Goal: Information Seeking & Learning: Learn about a topic

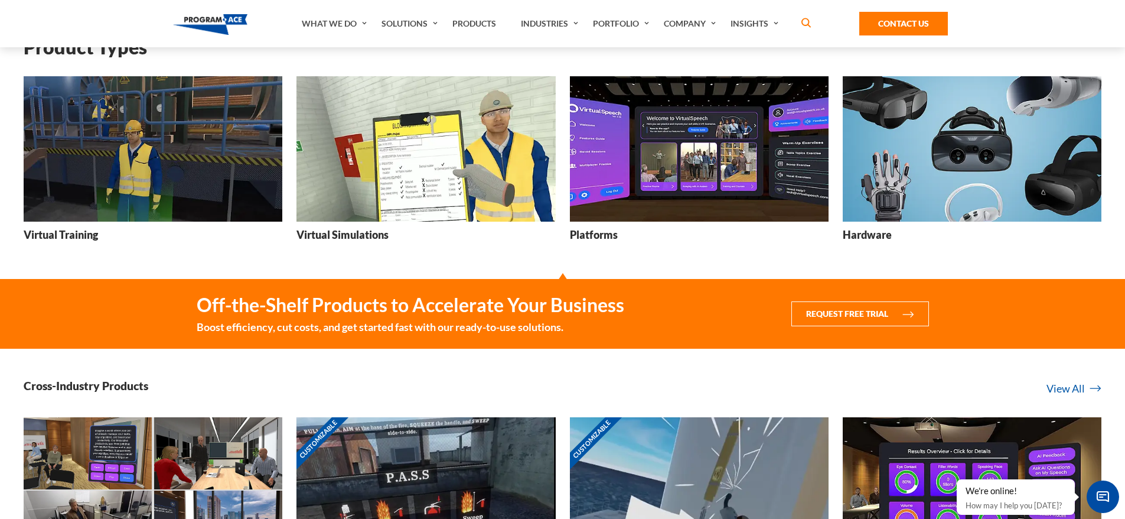
scroll to position [413, 0]
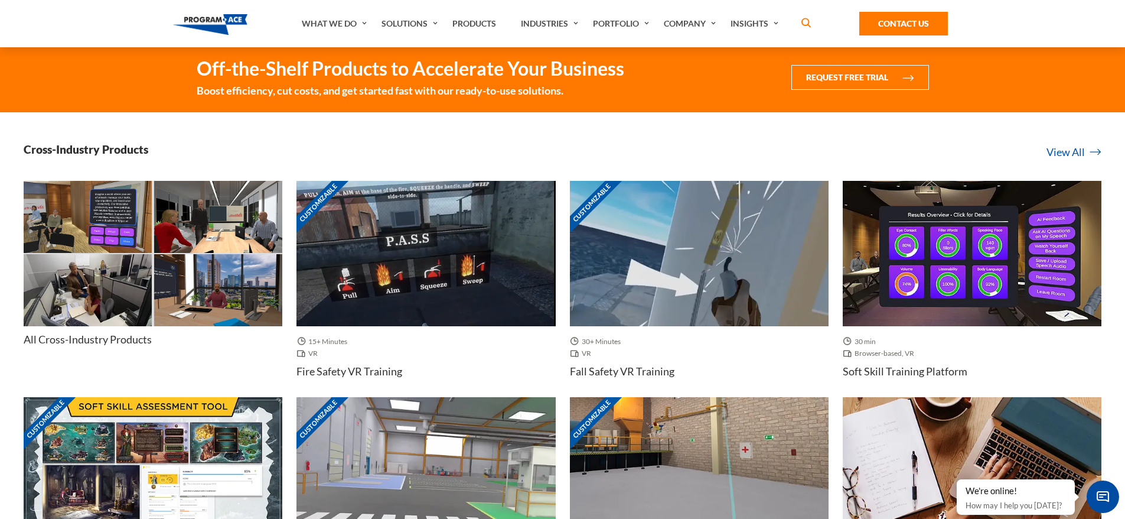
click at [435, 262] on img at bounding box center [425, 254] width 259 height 146
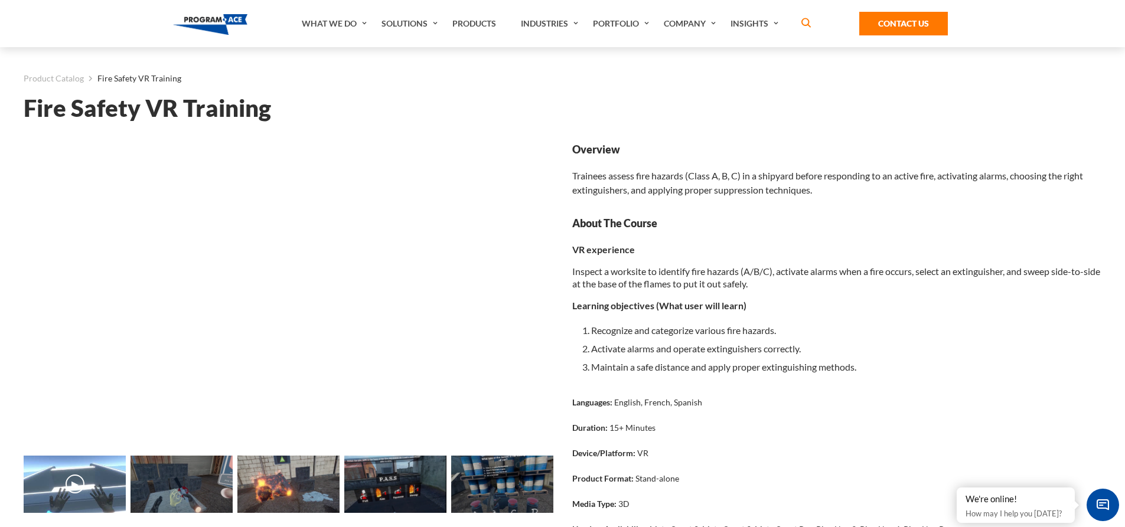
click at [72, 483] on button "▶" at bounding box center [75, 484] width 19 height 19
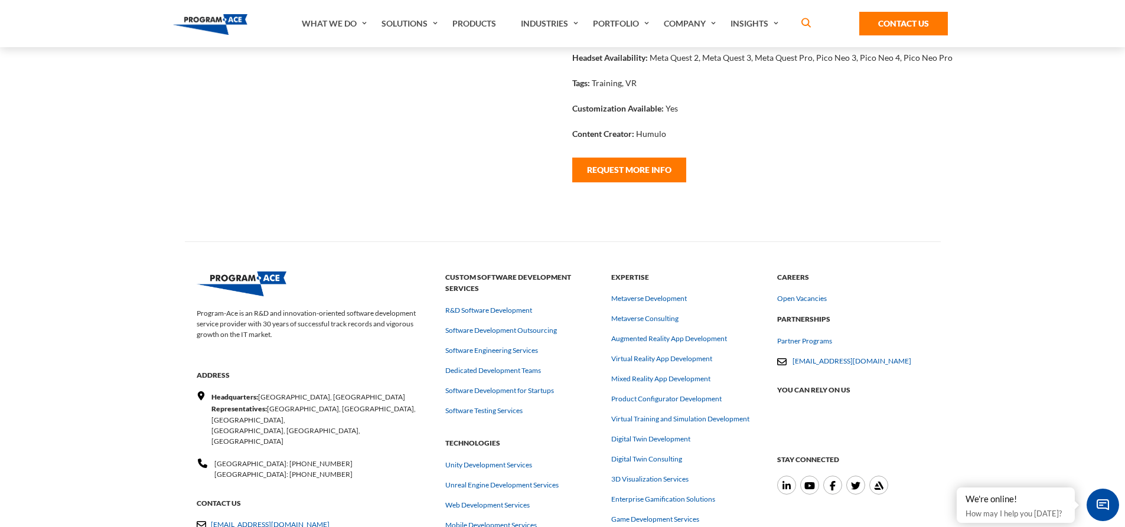
scroll to position [472, 0]
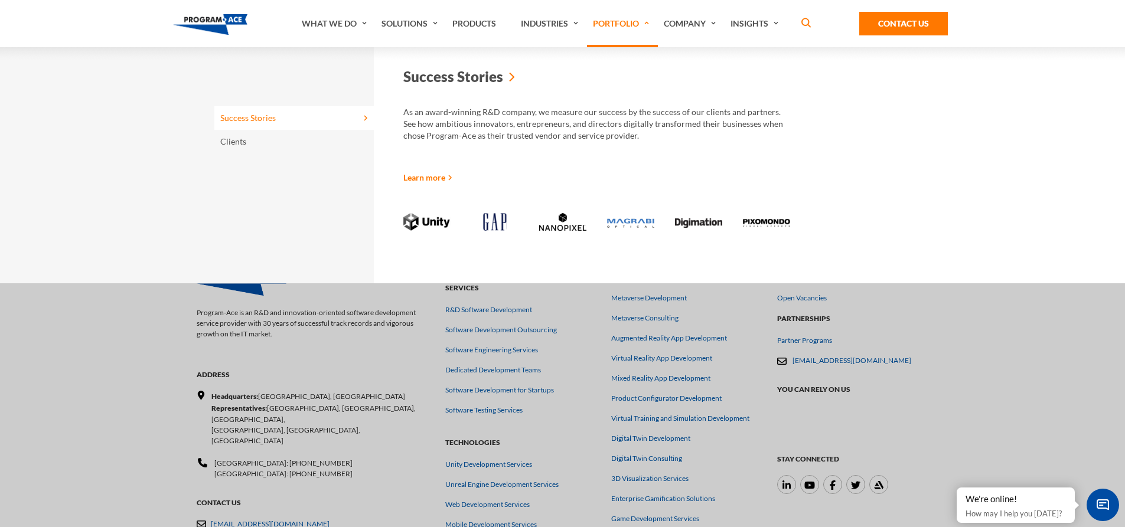
click at [631, 20] on link "Portfolio" at bounding box center [622, 23] width 71 height 47
click at [511, 80] on icon at bounding box center [512, 76] width 6 height 59
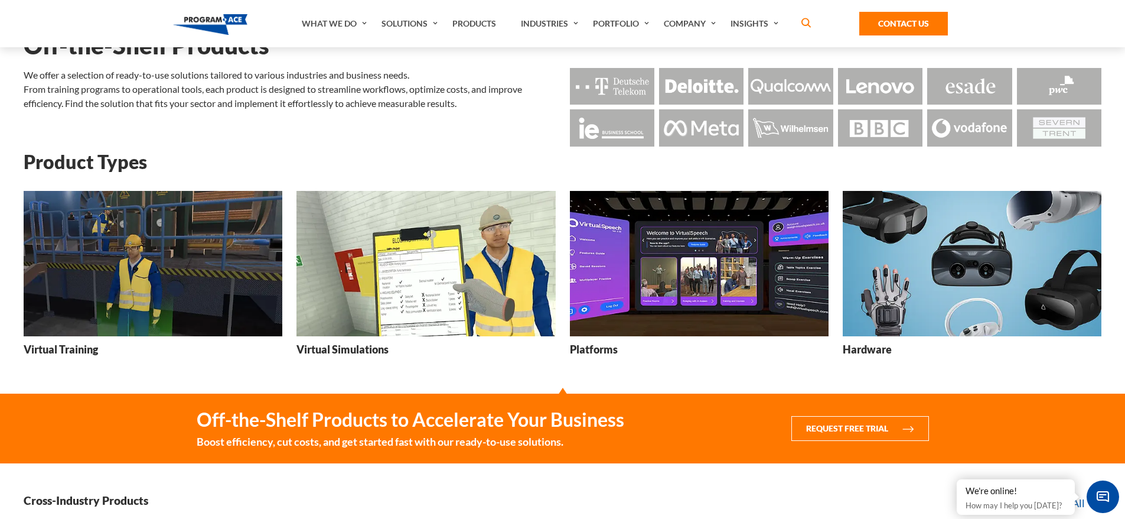
scroll to position [59, 0]
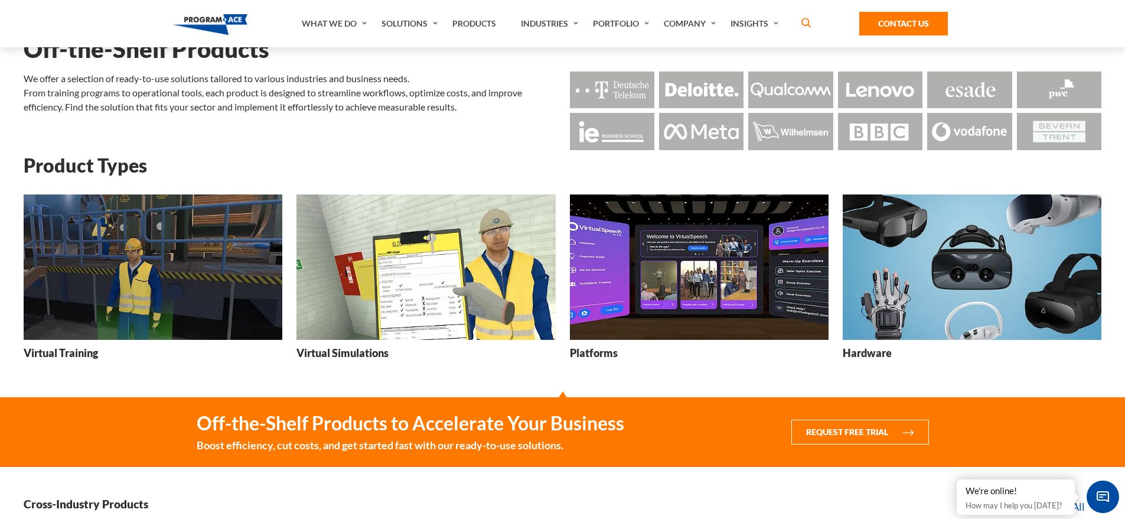
click at [686, 293] on img at bounding box center [699, 267] width 259 height 146
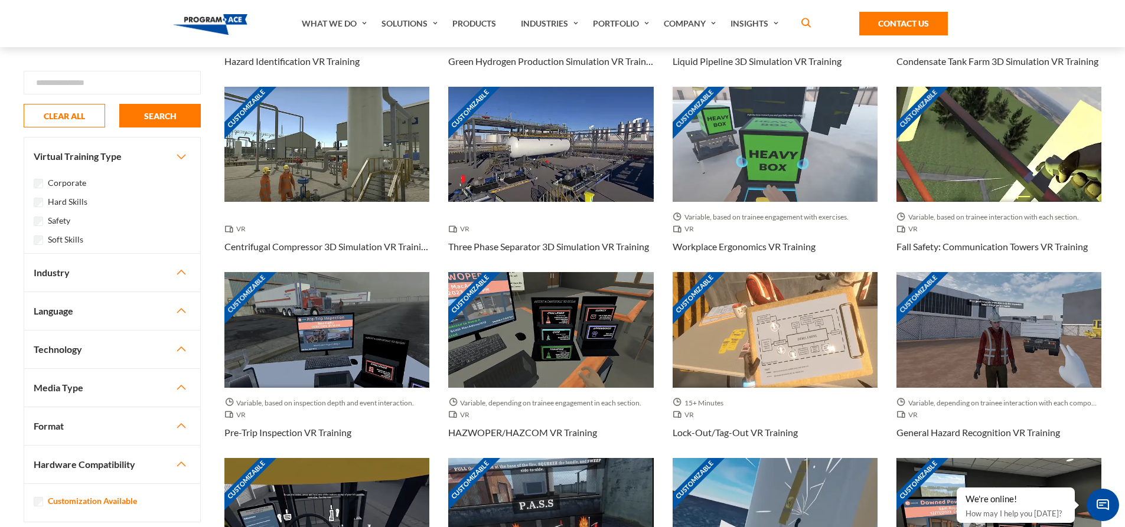
scroll to position [650, 0]
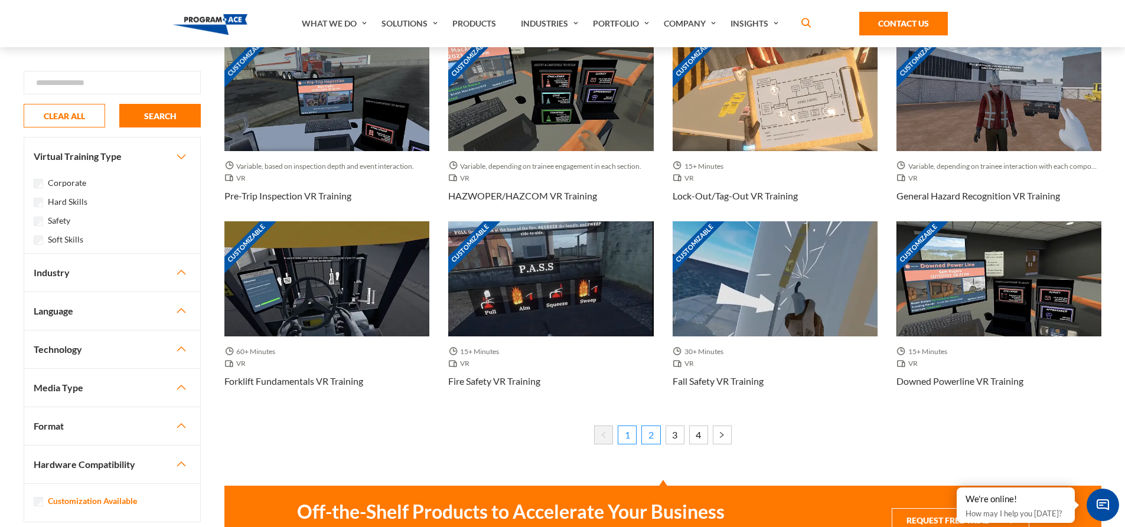
click at [651, 438] on link "2" at bounding box center [650, 435] width 19 height 19
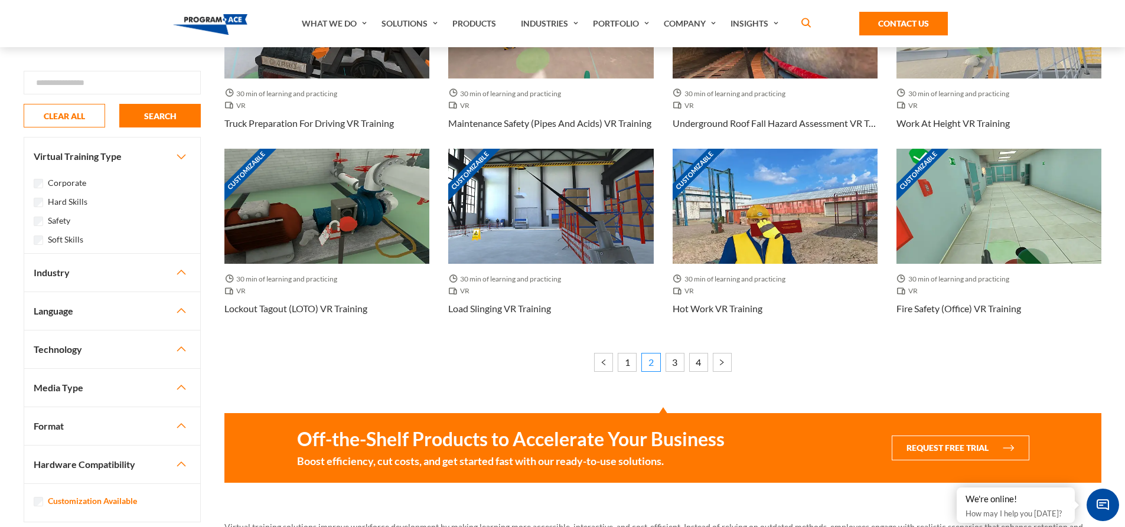
scroll to position [768, 0]
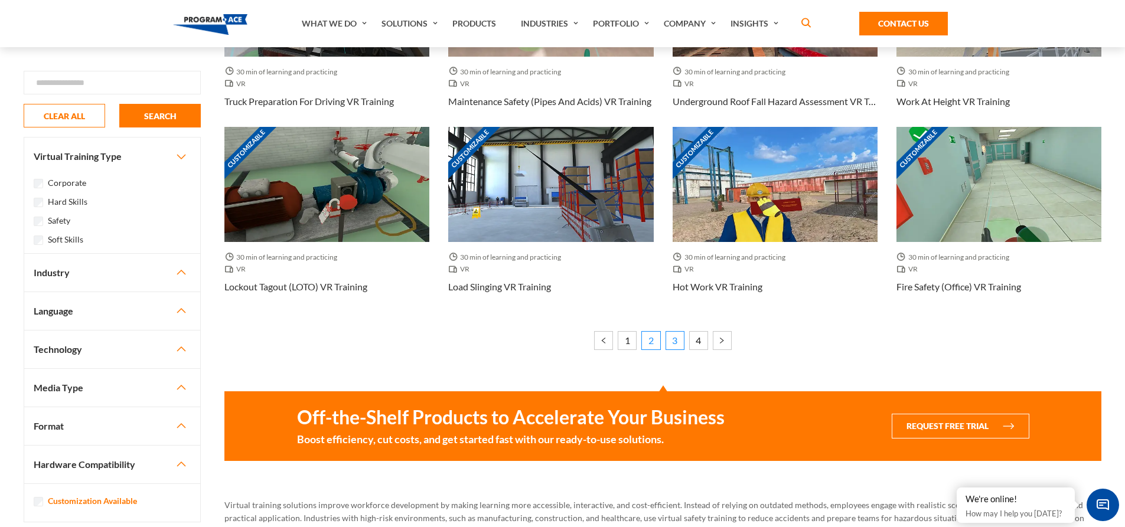
click at [674, 345] on link "3" at bounding box center [675, 340] width 19 height 19
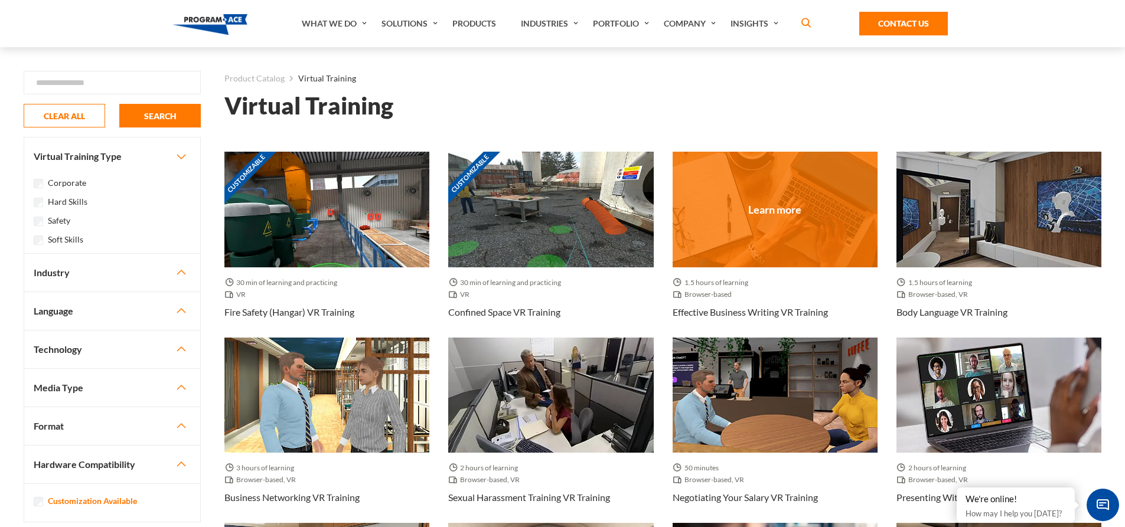
click at [746, 216] on div at bounding box center [775, 209] width 205 height 115
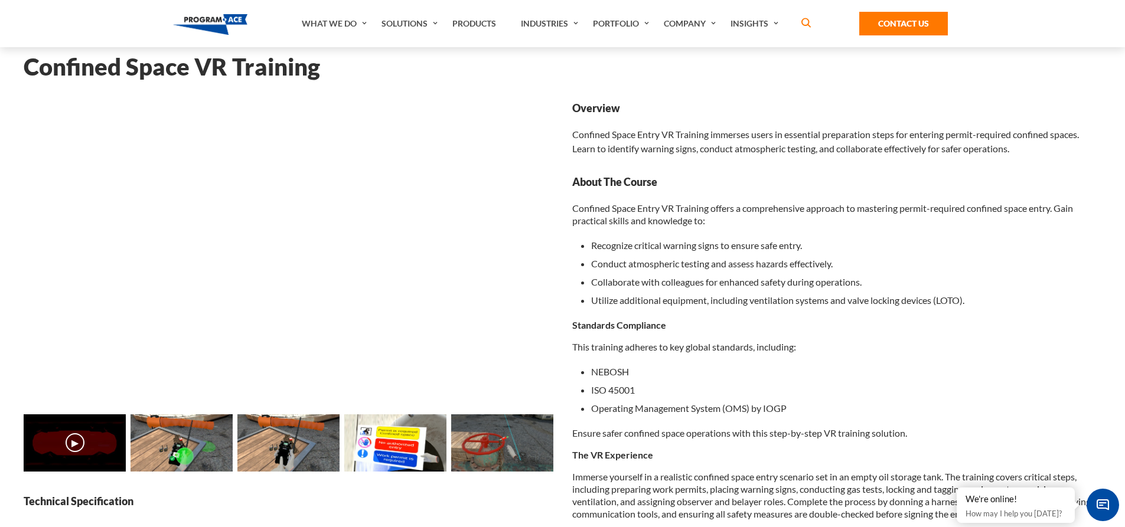
scroll to position [118, 0]
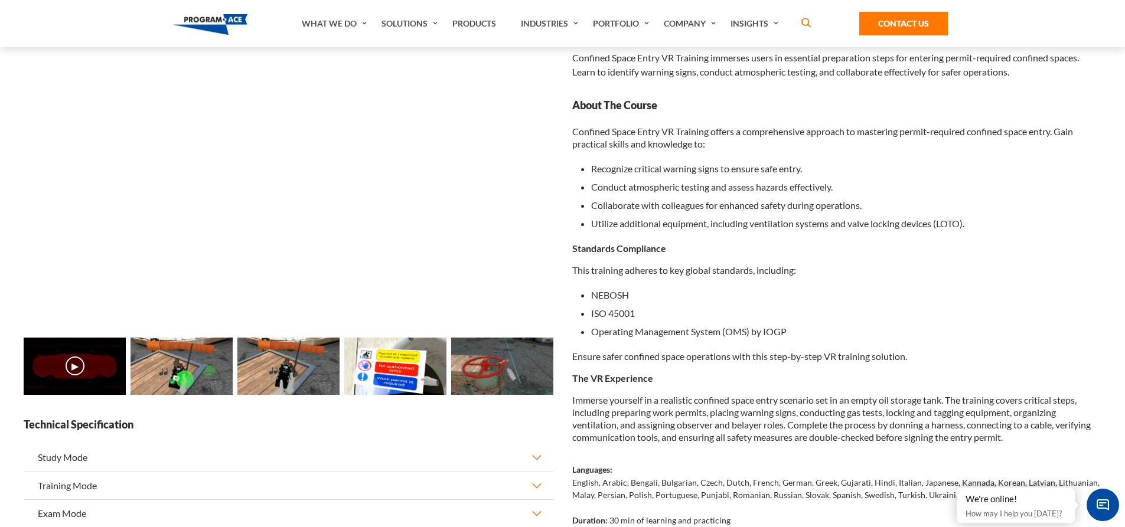
click at [191, 361] on img at bounding box center [182, 366] width 102 height 57
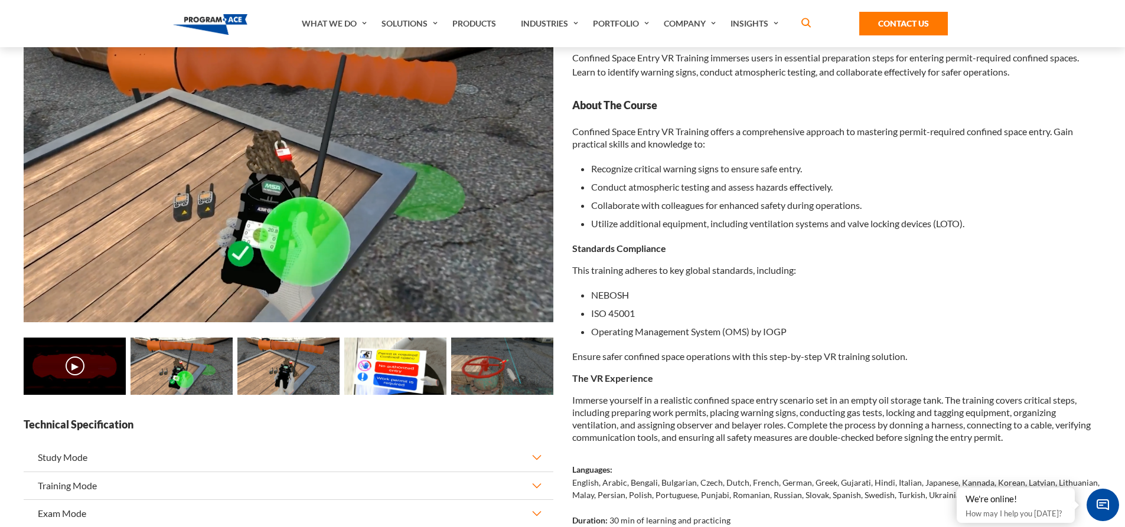
click at [276, 360] on img at bounding box center [288, 366] width 102 height 57
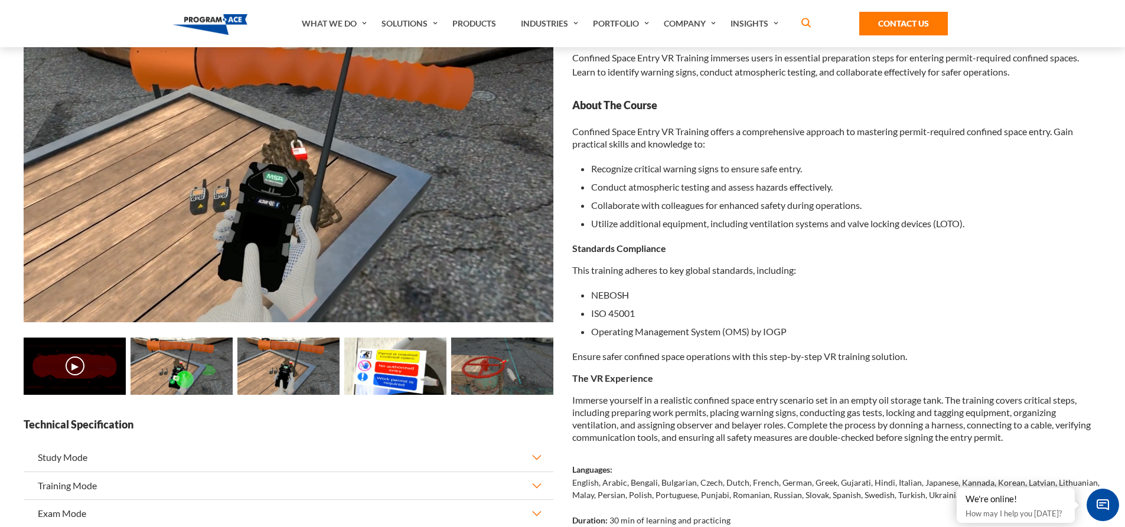
click at [363, 361] on img at bounding box center [395, 366] width 102 height 57
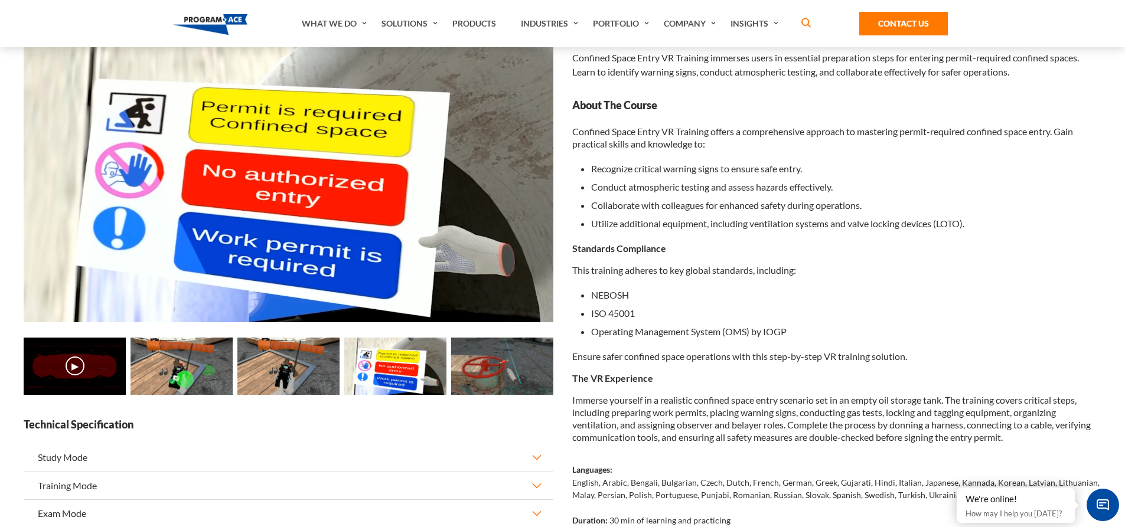
click at [490, 361] on img at bounding box center [502, 366] width 102 height 57
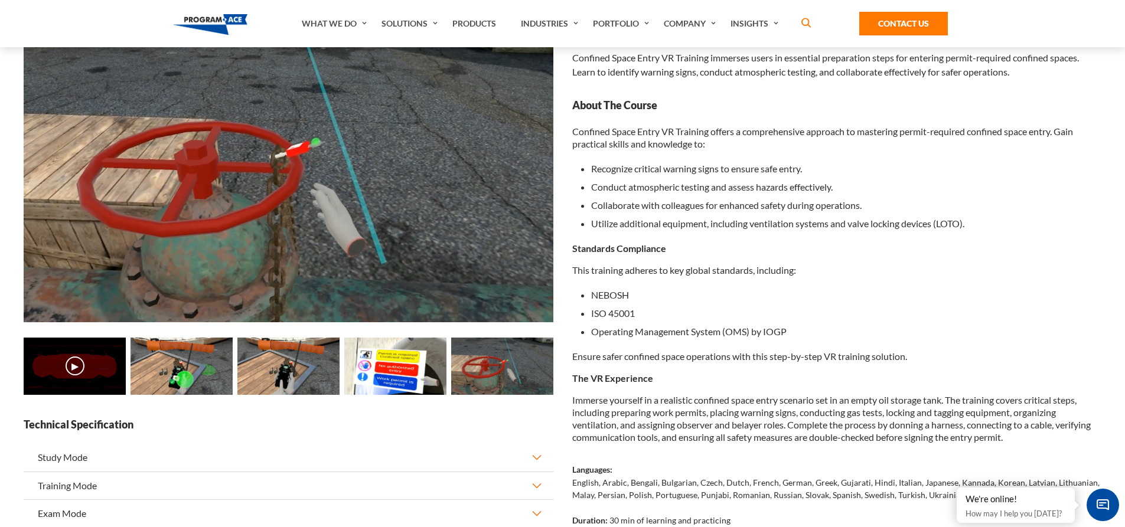
click at [549, 283] on img at bounding box center [289, 173] width 530 height 298
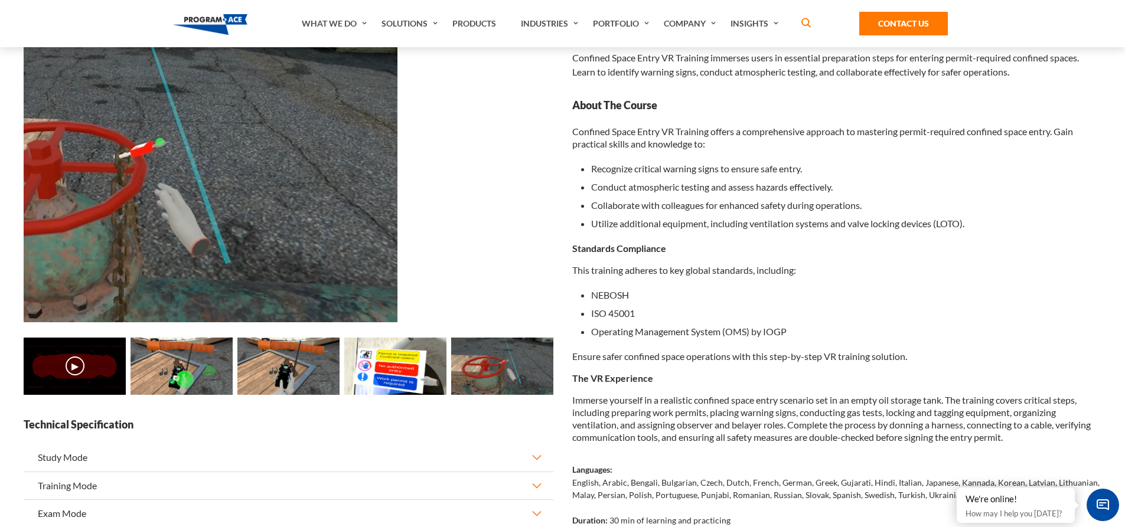
drag, startPoint x: 337, startPoint y: 284, endPoint x: 113, endPoint y: 284, distance: 223.8
click at [115, 284] on img at bounding box center [133, 173] width 530 height 298
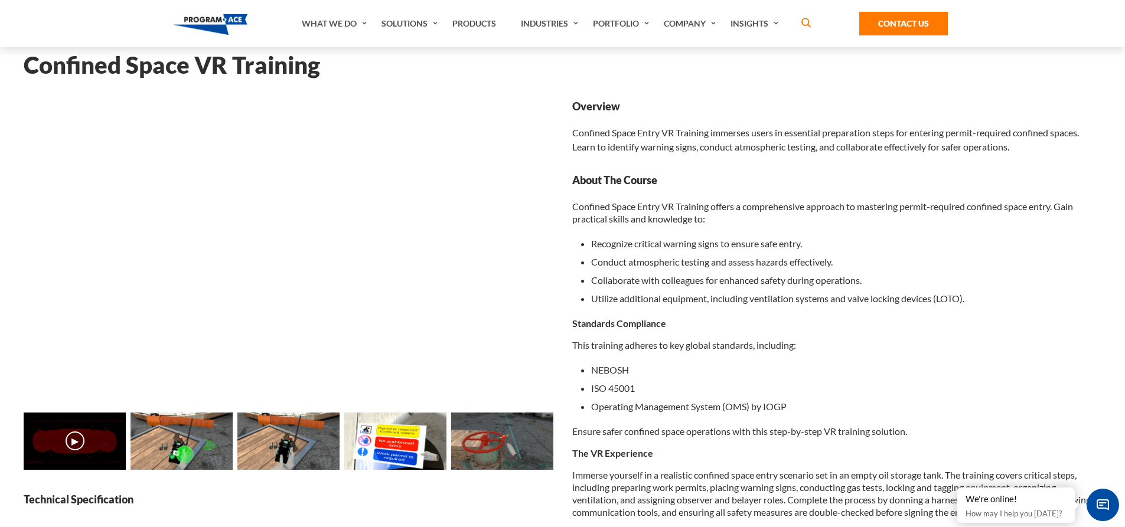
scroll to position [0, 0]
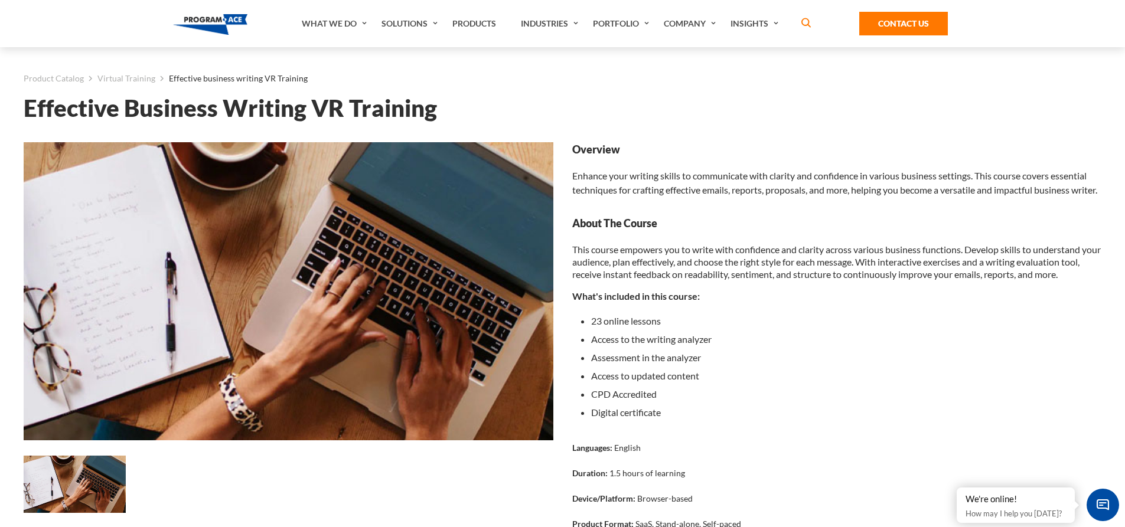
click at [436, 252] on img at bounding box center [289, 291] width 530 height 298
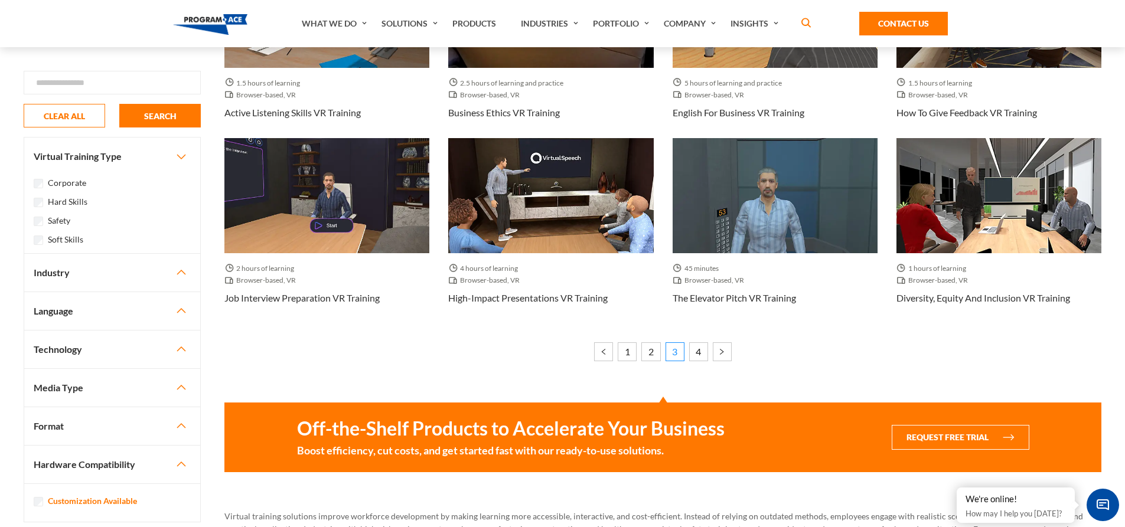
scroll to position [768, 0]
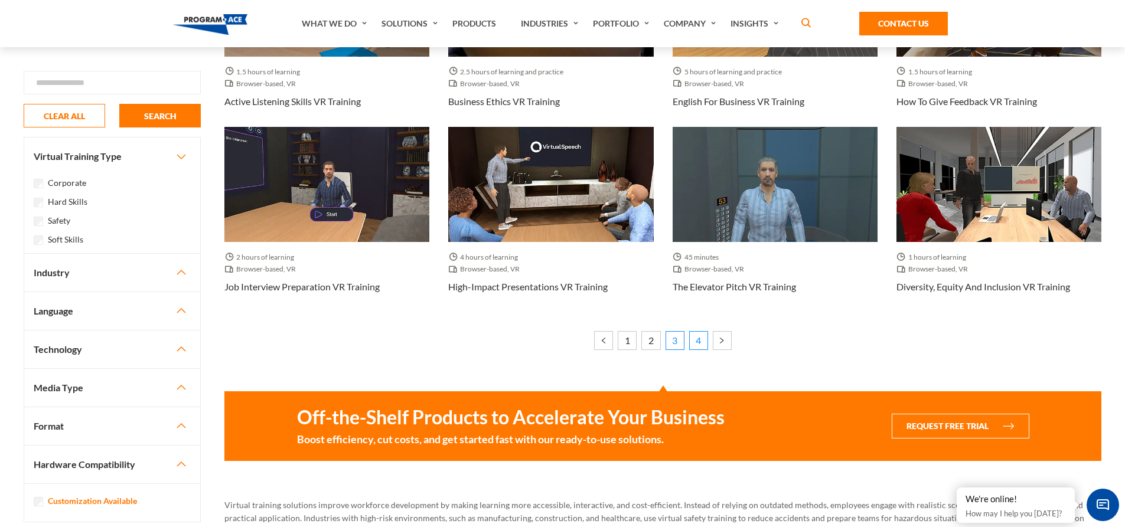
click at [701, 335] on link "4" at bounding box center [698, 340] width 19 height 19
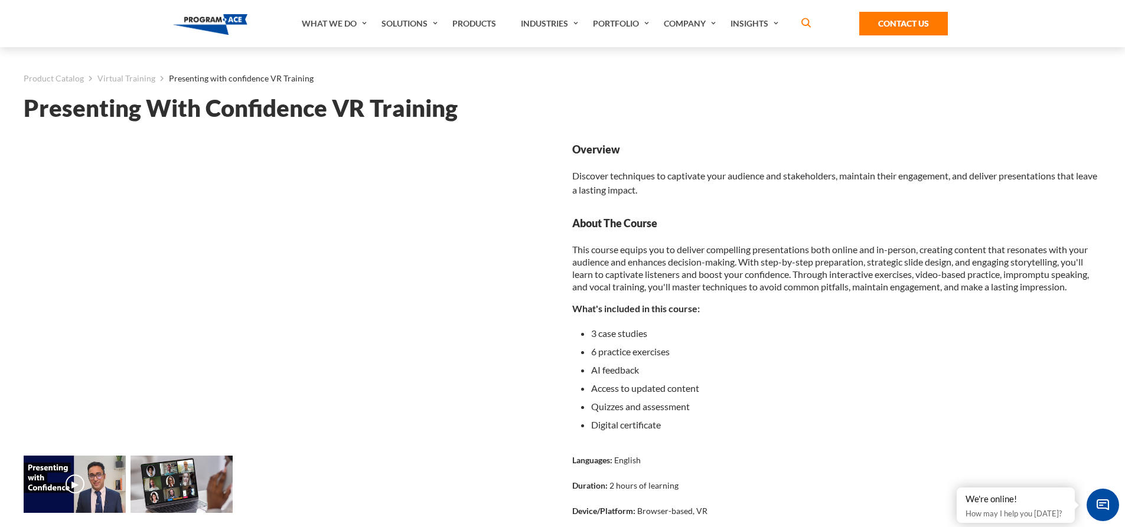
click at [173, 486] on img at bounding box center [182, 484] width 102 height 57
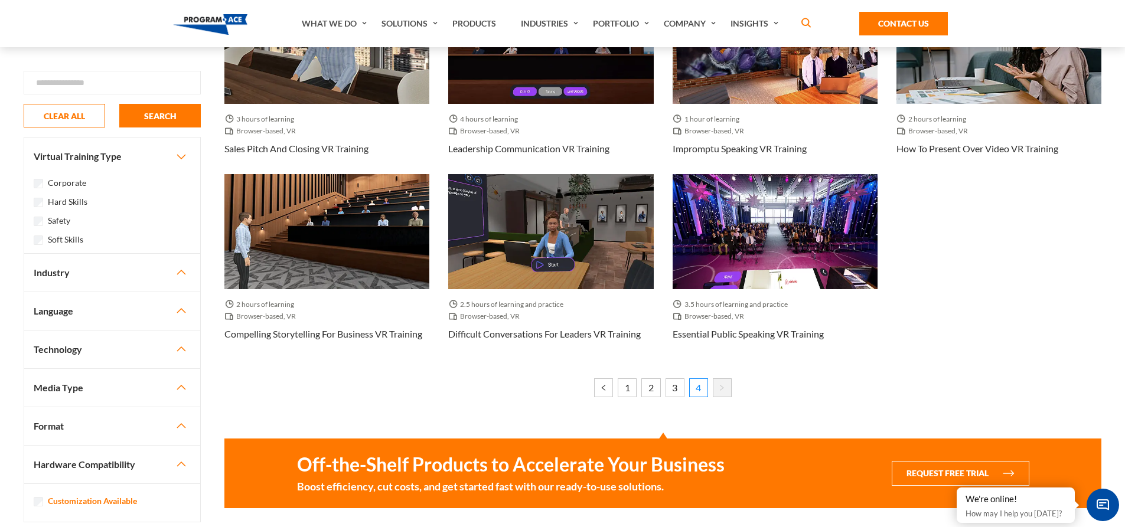
scroll to position [177, 0]
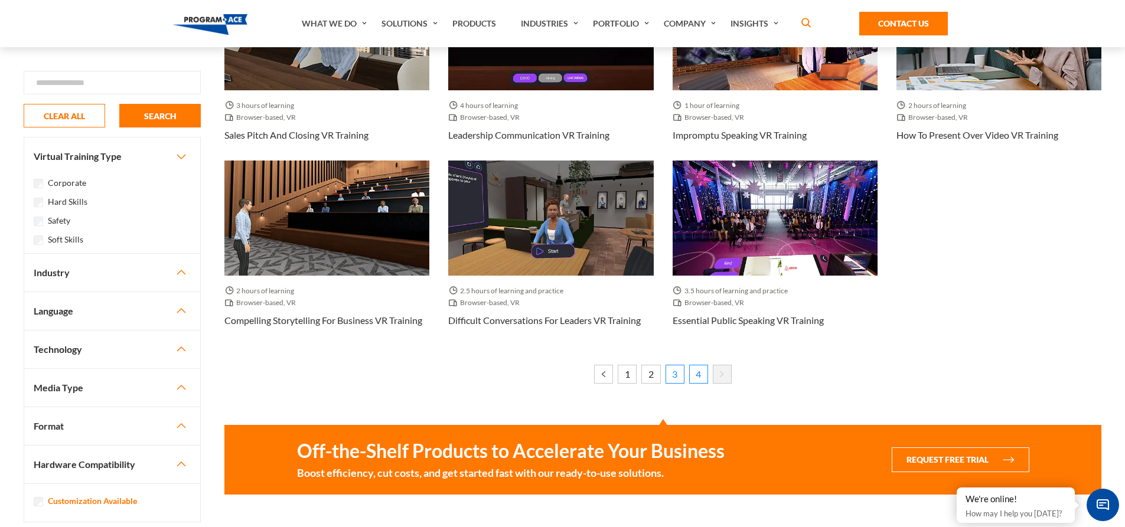
click at [674, 373] on link "3" at bounding box center [675, 374] width 19 height 19
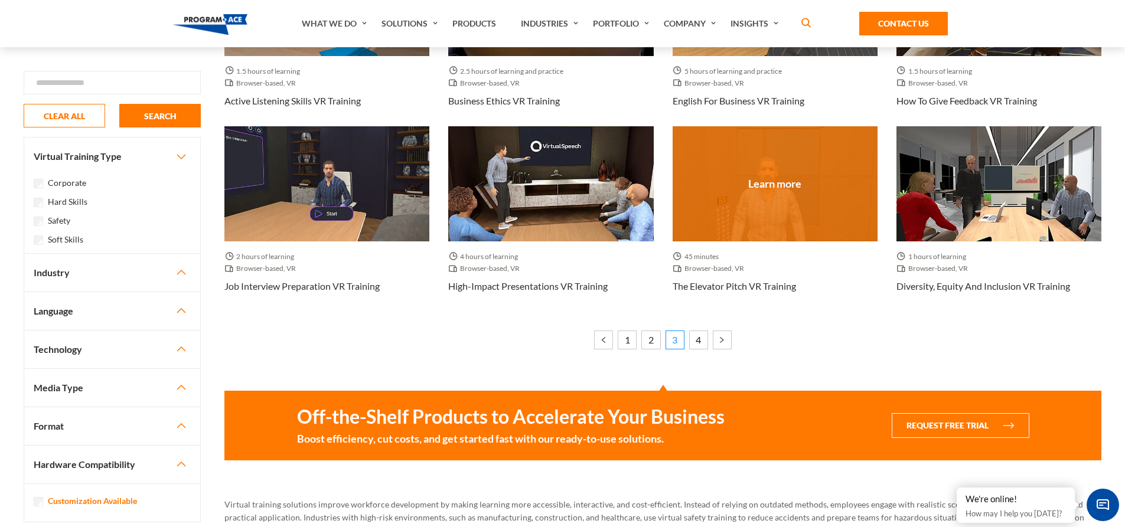
scroll to position [768, 0]
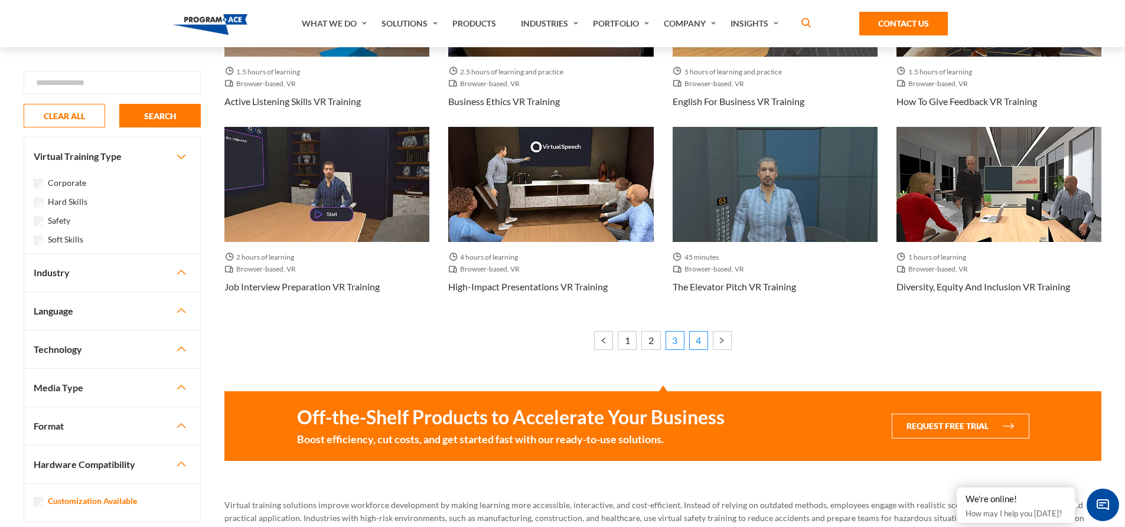
click at [700, 334] on link "4" at bounding box center [698, 340] width 19 height 19
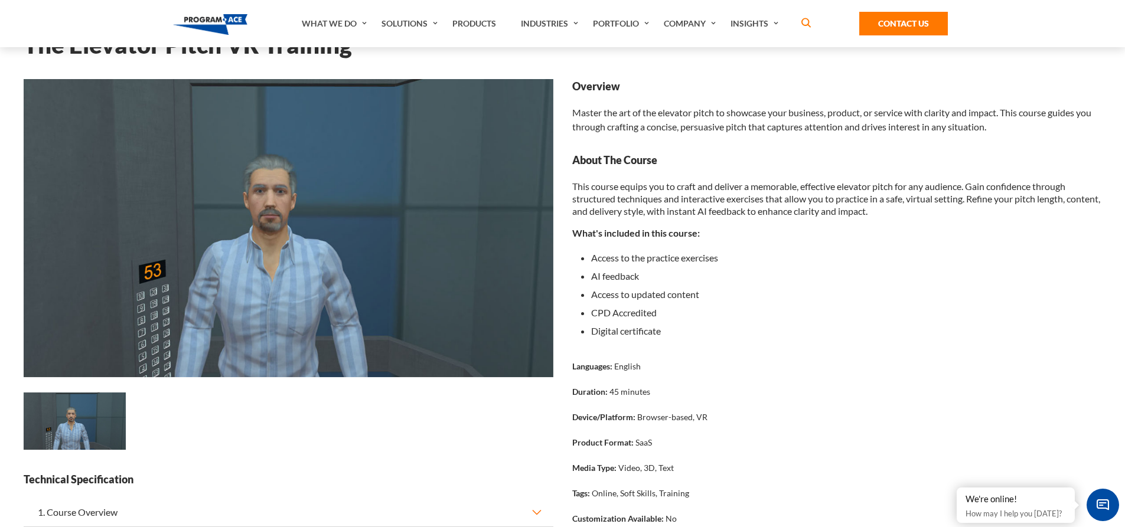
scroll to position [59, 0]
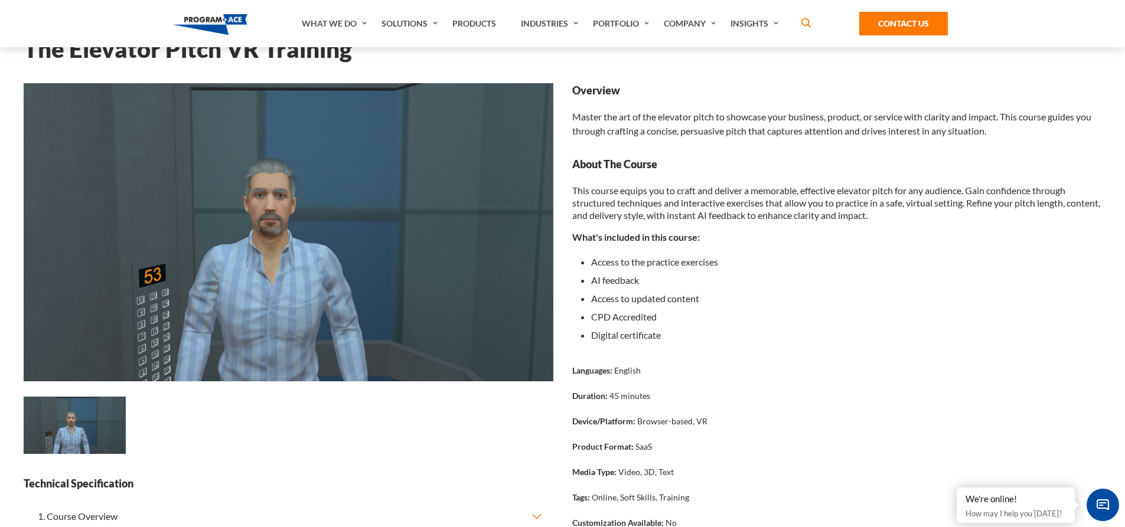
click at [388, 256] on img at bounding box center [289, 232] width 530 height 298
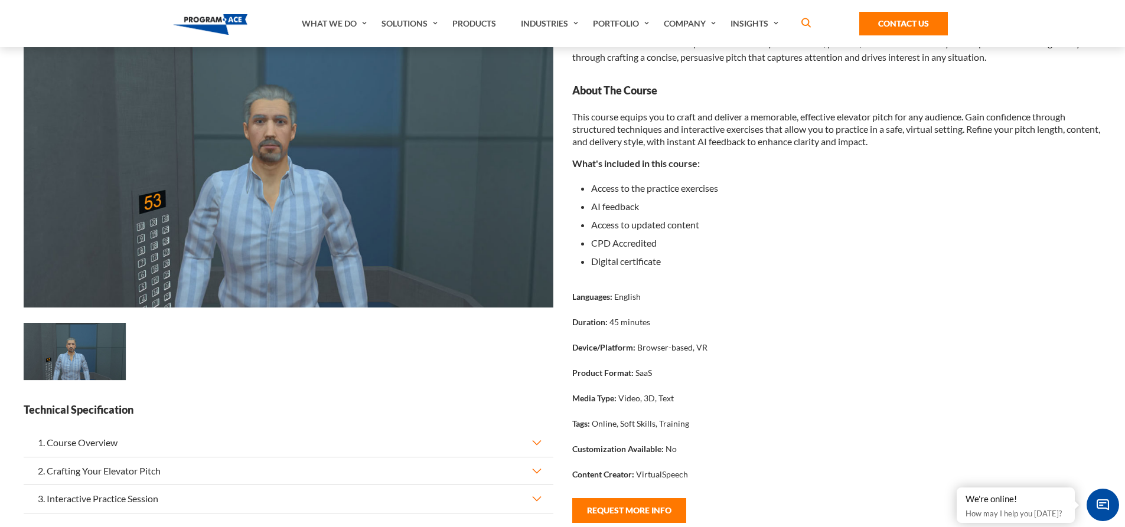
scroll to position [0, 0]
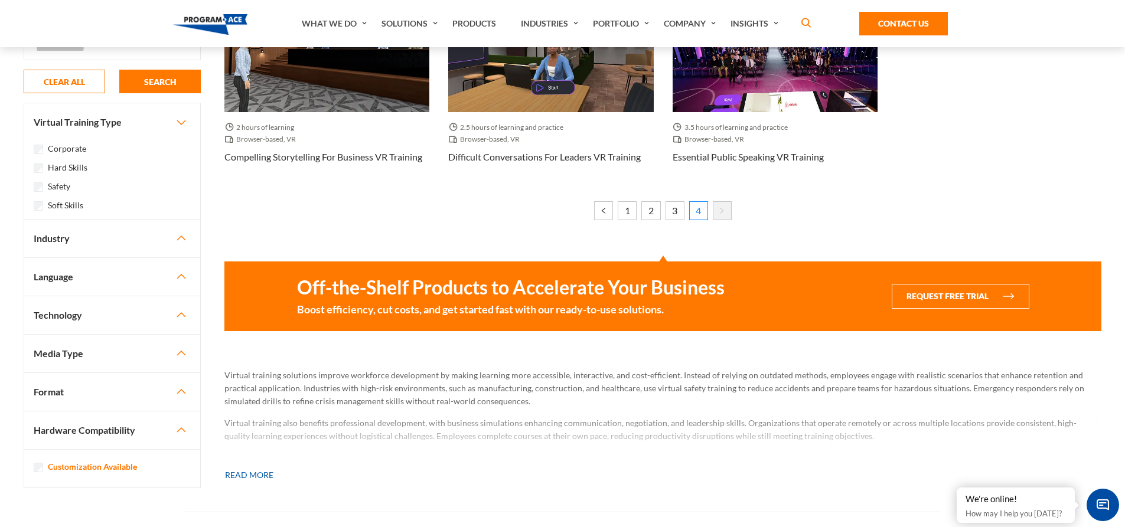
scroll to position [236, 0]
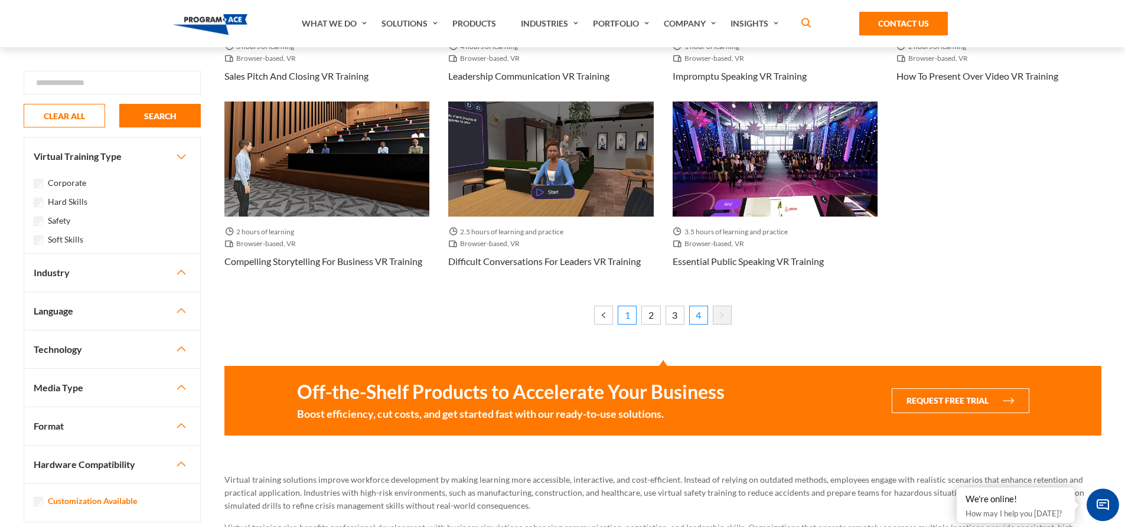
click at [630, 318] on link "1" at bounding box center [627, 315] width 19 height 19
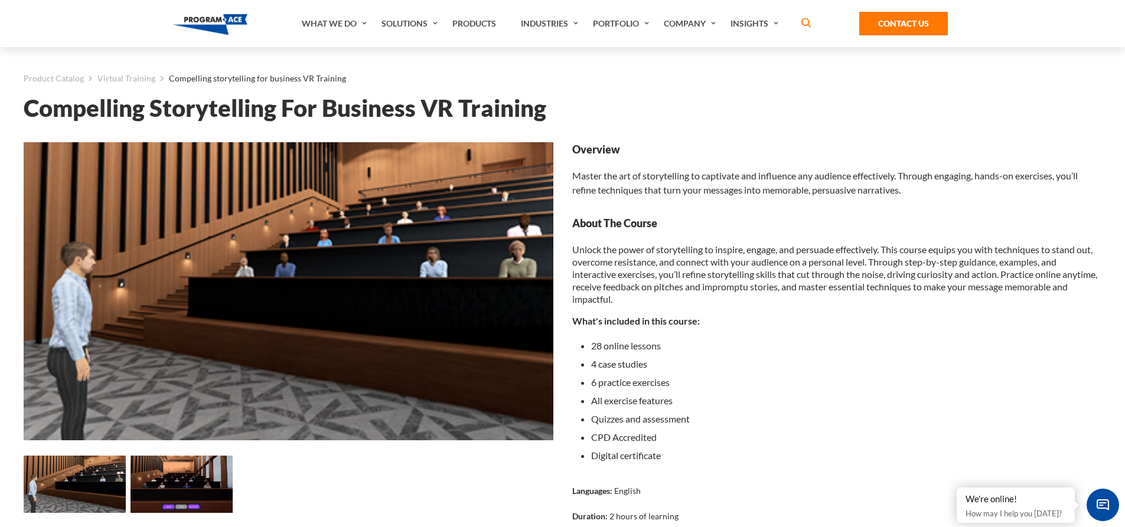
click at [185, 488] on img at bounding box center [182, 484] width 102 height 57
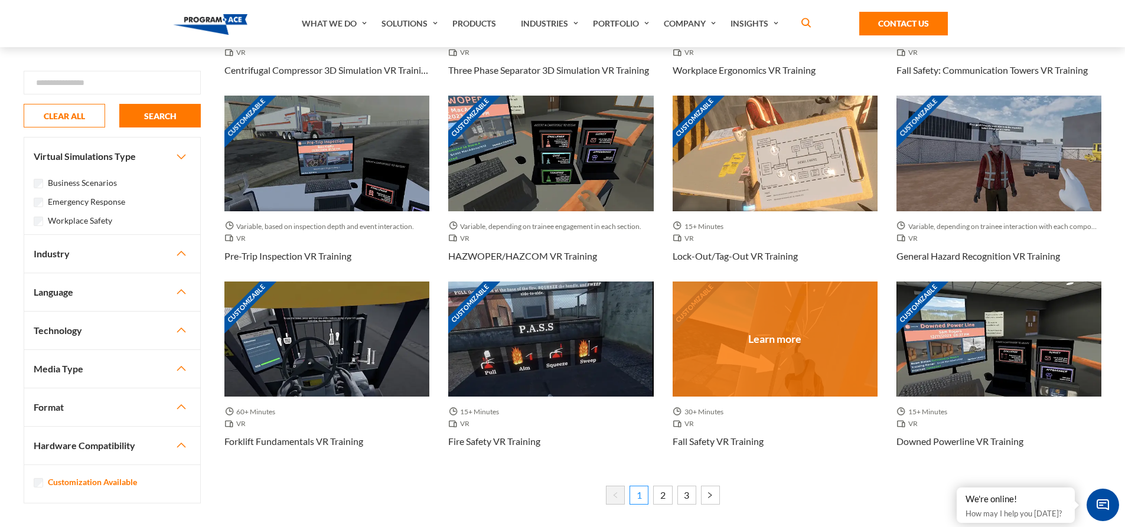
scroll to position [709, 0]
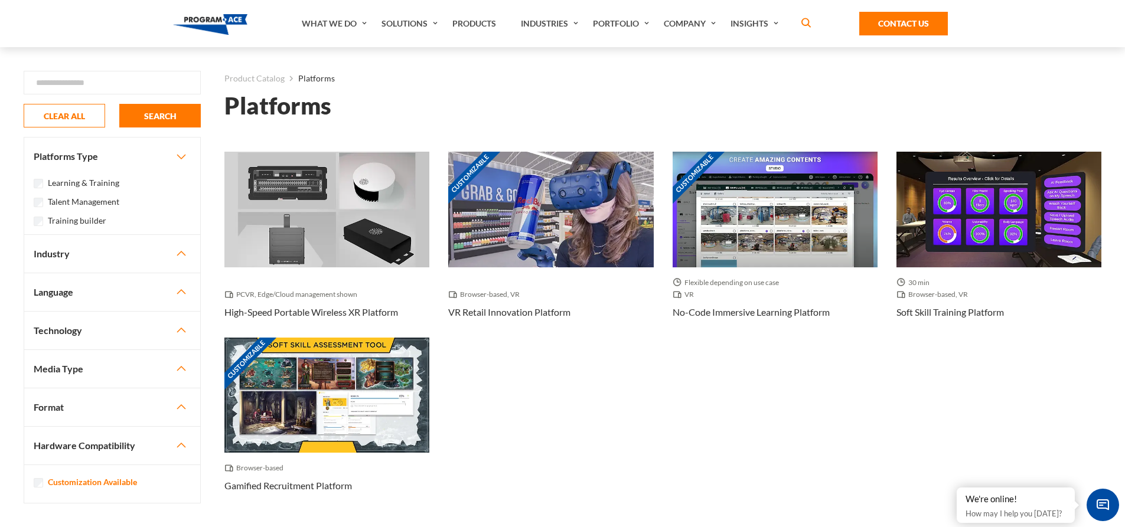
click at [719, 413] on div "PCVR, Edge/Cloud management shown High-Speed Portable Wireless XR Platform Cust…" at bounding box center [663, 332] width 896 height 360
click at [149, 258] on button "Industry" at bounding box center [112, 254] width 176 height 38
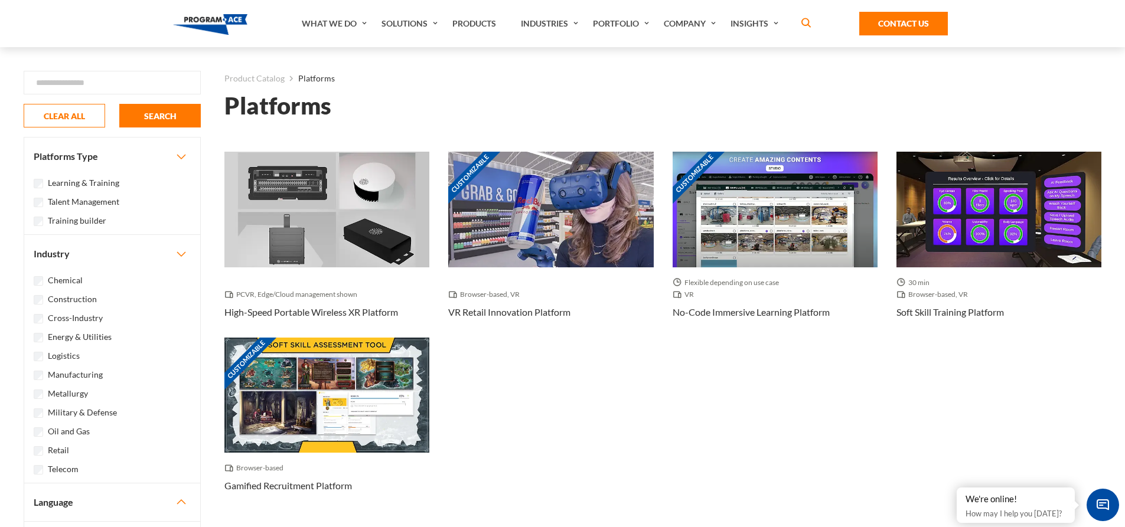
click at [149, 258] on button "Industry" at bounding box center [112, 254] width 176 height 38
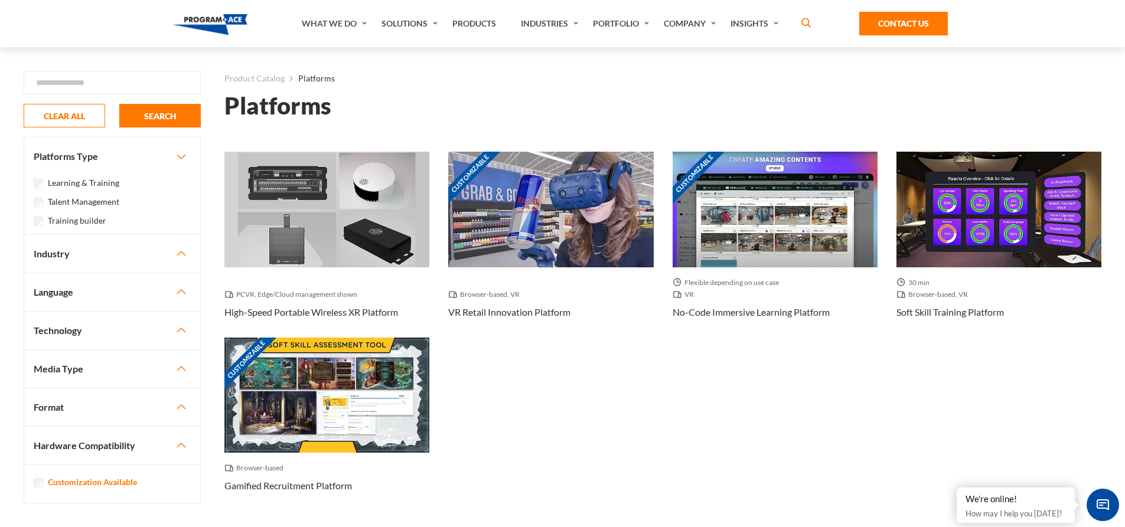
click at [149, 258] on button "Industry" at bounding box center [112, 254] width 176 height 38
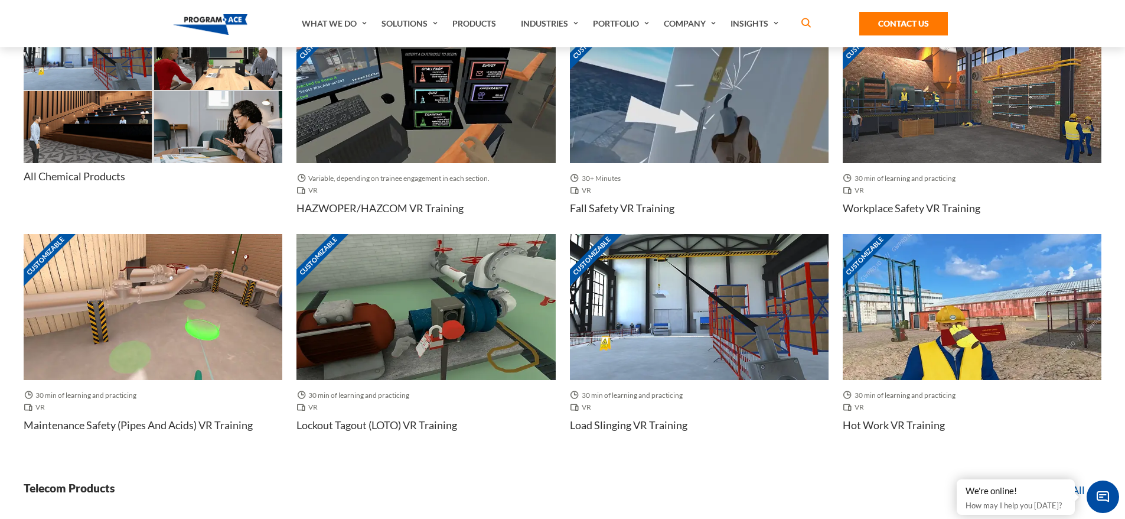
scroll to position [2126, 0]
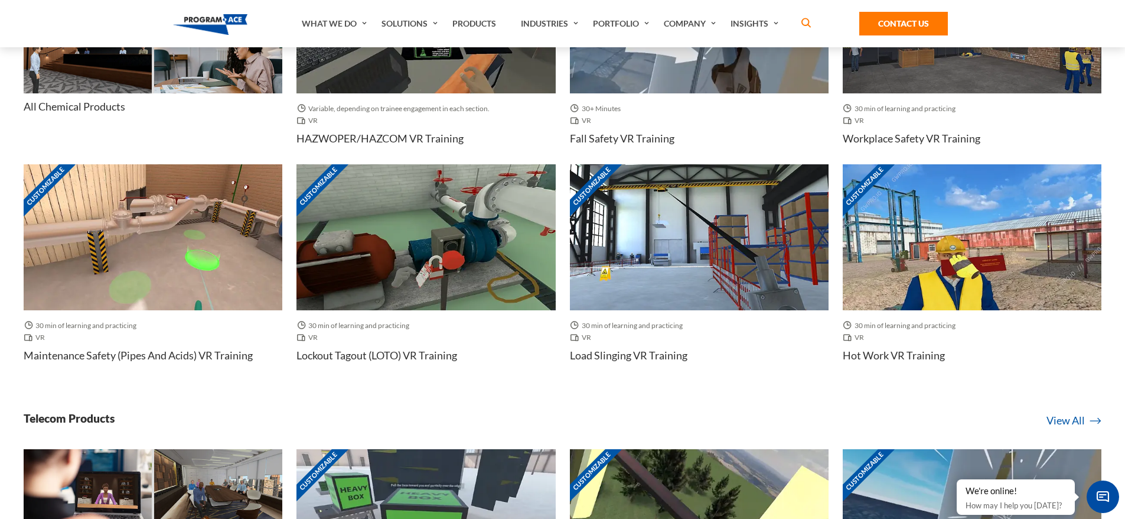
click at [170, 257] on img at bounding box center [153, 237] width 259 height 146
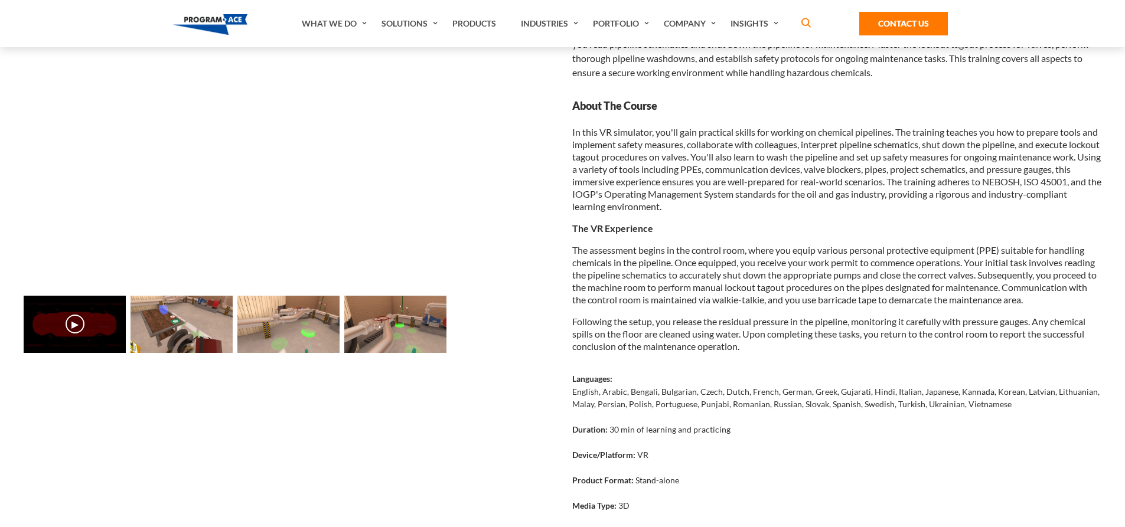
scroll to position [177, 0]
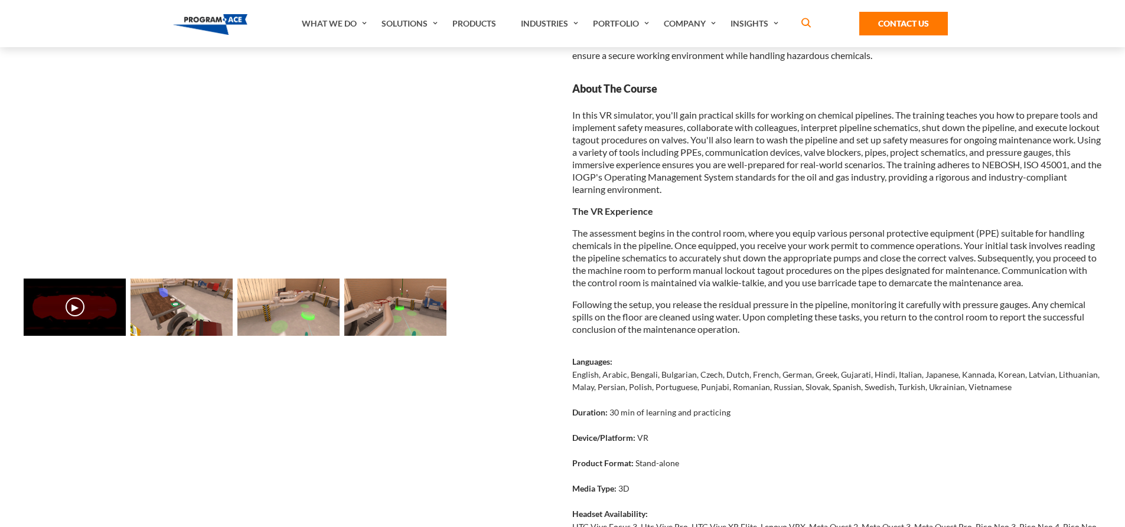
click at [75, 308] on button "▶" at bounding box center [75, 307] width 19 height 19
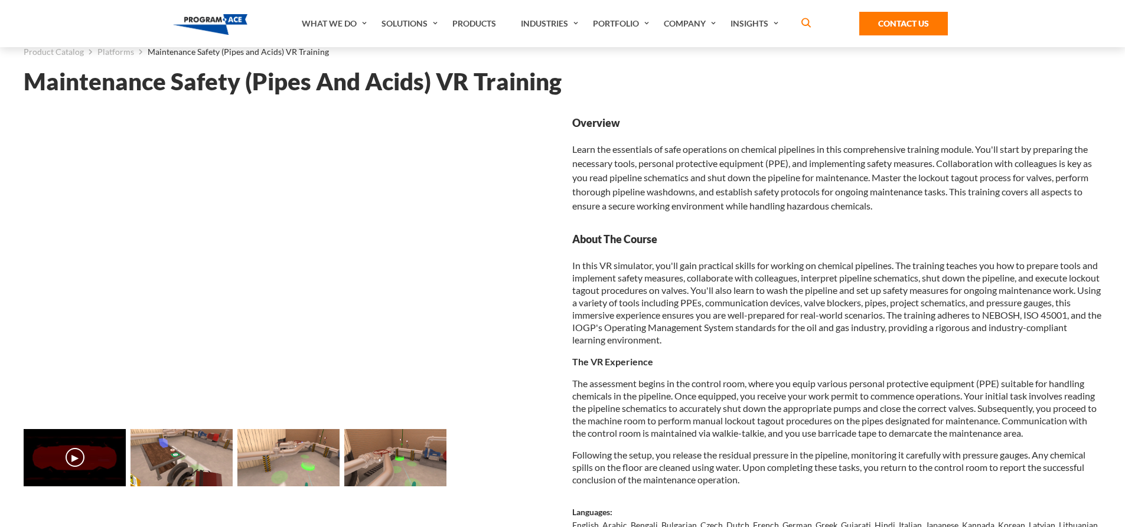
scroll to position [0, 0]
